Goal: Find specific page/section: Find specific page/section

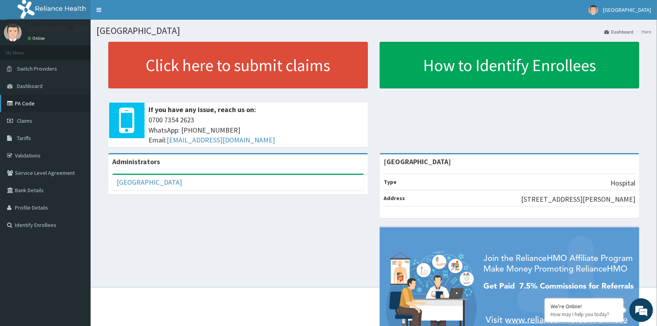
click at [52, 98] on link "PA Code" at bounding box center [45, 103] width 91 height 17
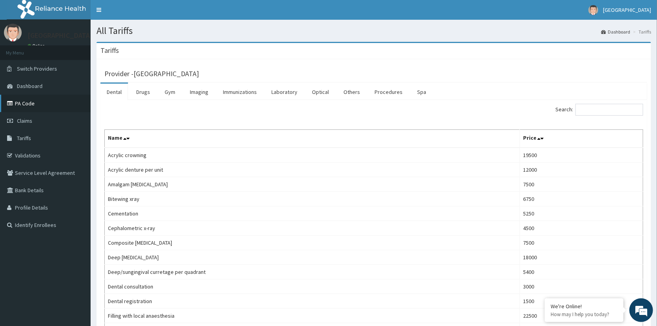
click at [37, 101] on link "PA Code" at bounding box center [45, 103] width 91 height 17
